Goal: Task Accomplishment & Management: Complete application form

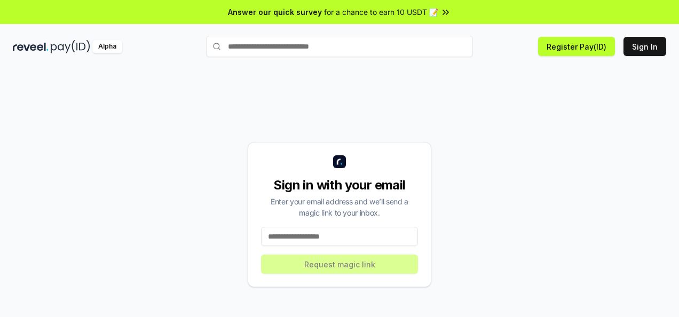
click at [329, 241] on input at bounding box center [339, 236] width 157 height 19
type input "**********"
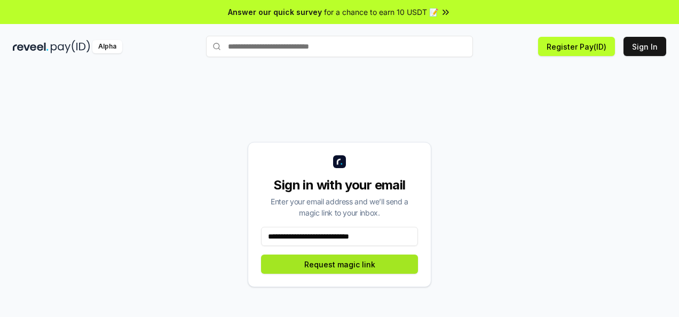
click at [328, 266] on button "Request magic link" at bounding box center [339, 264] width 157 height 19
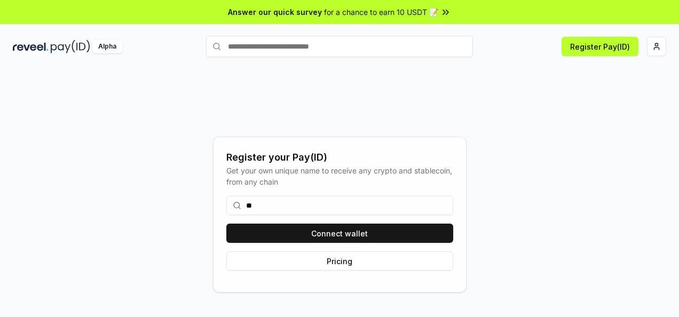
type input "*"
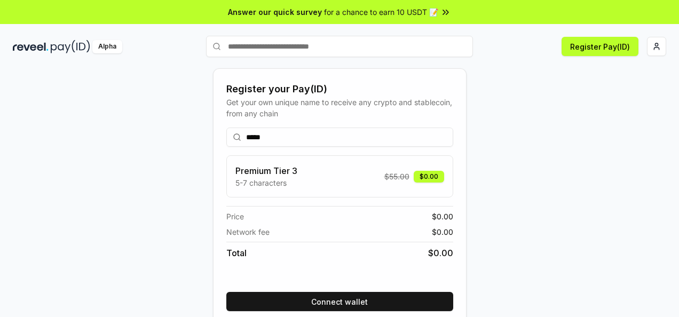
scroll to position [44, 0]
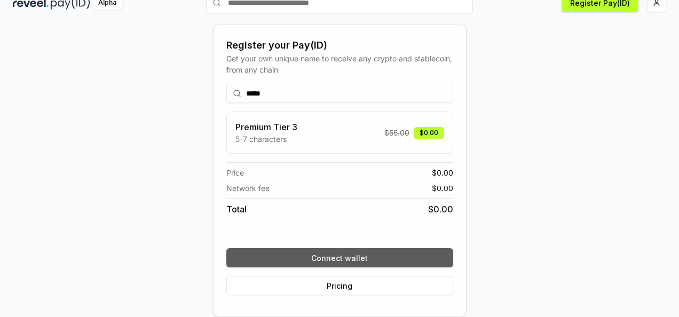
type input "*****"
click at [339, 259] on button "Connect wallet" at bounding box center [339, 257] width 227 height 19
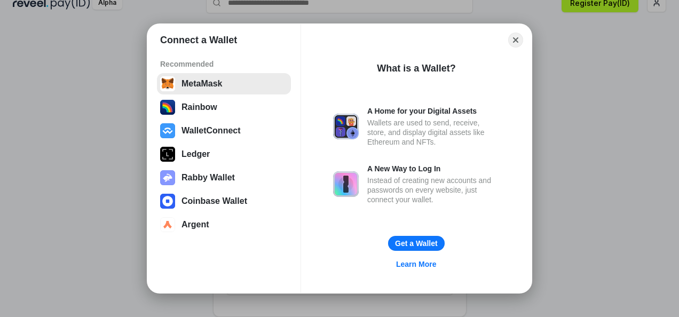
click at [206, 84] on button "MetaMask" at bounding box center [224, 83] width 134 height 21
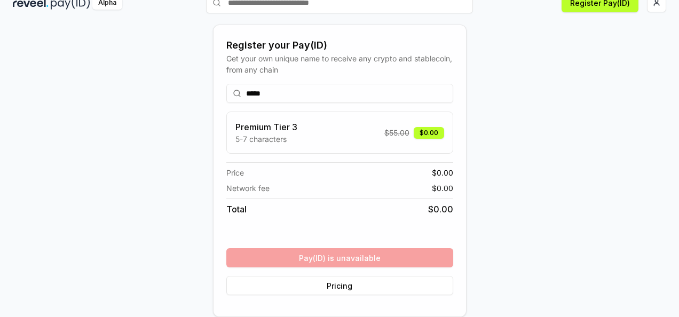
scroll to position [0, 0]
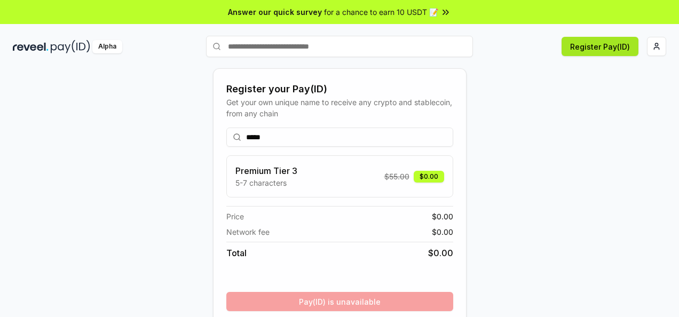
click at [604, 50] on button "Register Pay(ID)" at bounding box center [600, 46] width 77 height 19
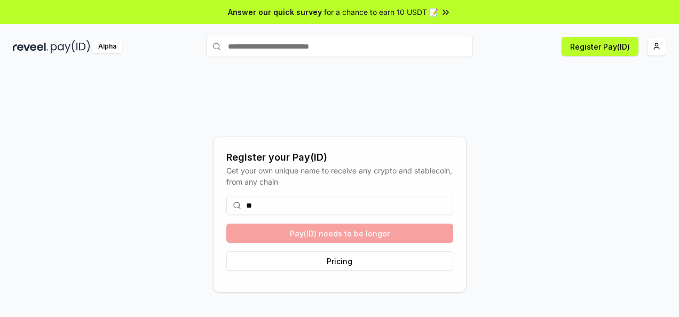
type input "*"
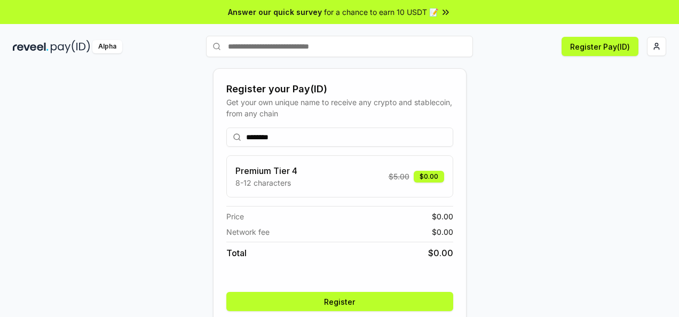
type input "********"
click at [339, 304] on button "Register" at bounding box center [339, 301] width 227 height 19
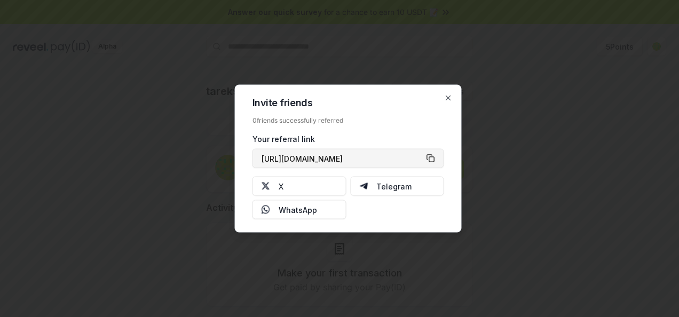
click at [430, 156] on button "[URL][DOMAIN_NAME]" at bounding box center [349, 158] width 192 height 19
click at [449, 97] on icon "button" at bounding box center [448, 98] width 9 height 9
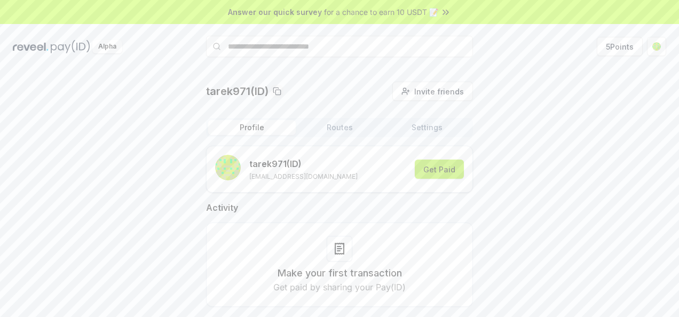
click at [441, 170] on button "Get Paid" at bounding box center [439, 169] width 49 height 19
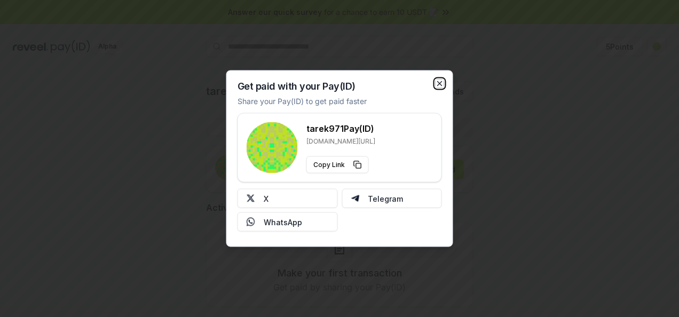
click at [441, 85] on icon "button" at bounding box center [440, 84] width 9 height 9
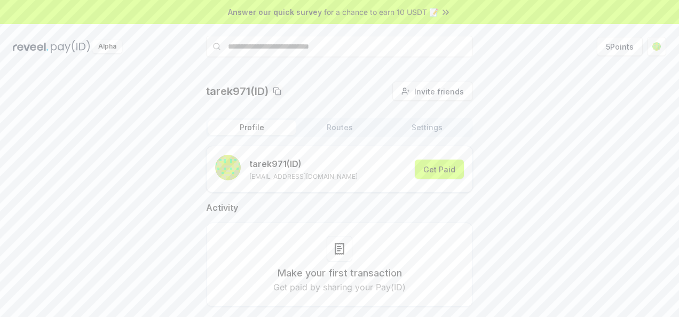
click at [336, 135] on button "Routes" at bounding box center [340, 127] width 88 height 15
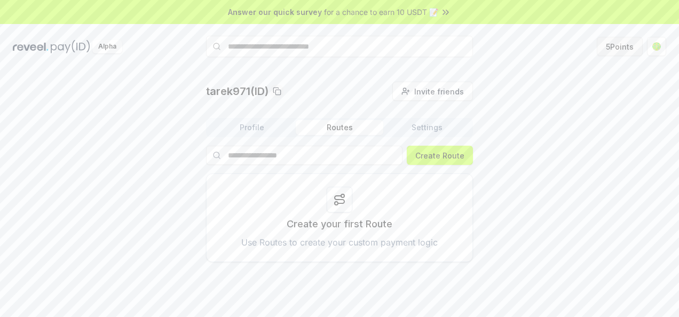
click at [622, 46] on button "5 Points" at bounding box center [620, 46] width 46 height 19
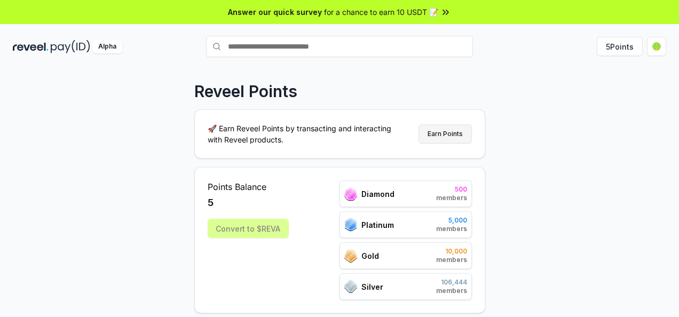
click at [447, 139] on button "Earn Points" at bounding box center [445, 133] width 53 height 19
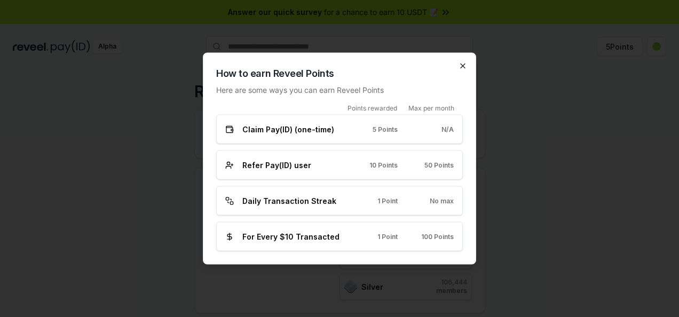
click at [464, 69] on icon "button" at bounding box center [463, 66] width 9 height 9
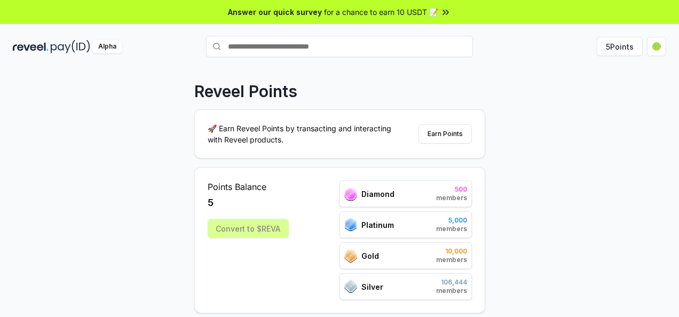
click at [443, 12] on icon at bounding box center [444, 12] width 2 height 4
click at [655, 45] on html "Answer our quick survey for a chance to earn 10 USDT 📝 Alpha 5 Points Reveel Po…" at bounding box center [339, 158] width 679 height 317
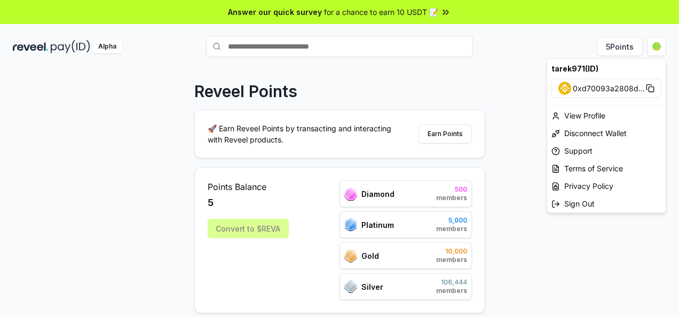
click at [559, 270] on html "Answer our quick survey for a chance to earn 10 USDT 📝 Alpha 5 Points Reveel Po…" at bounding box center [339, 158] width 679 height 317
